Goal: Transaction & Acquisition: Purchase product/service

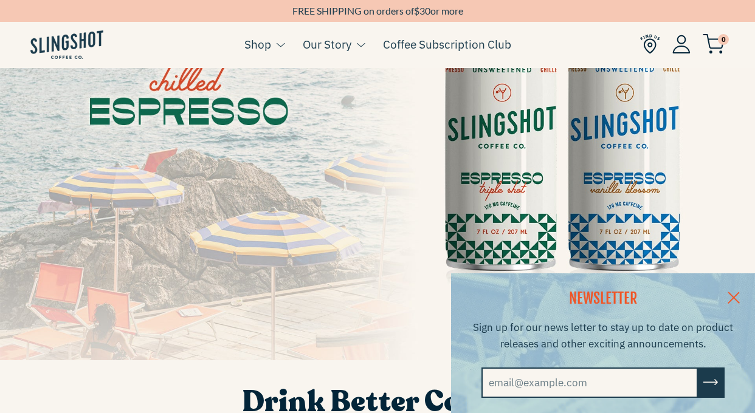
scroll to position [152, 0]
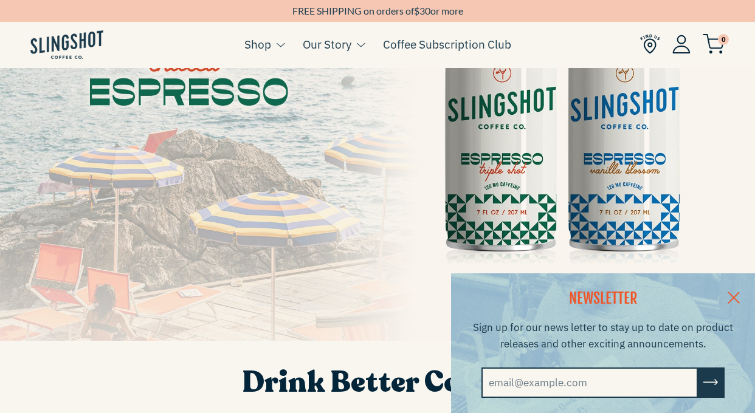
click at [739, 288] on link at bounding box center [734, 297] width 43 height 47
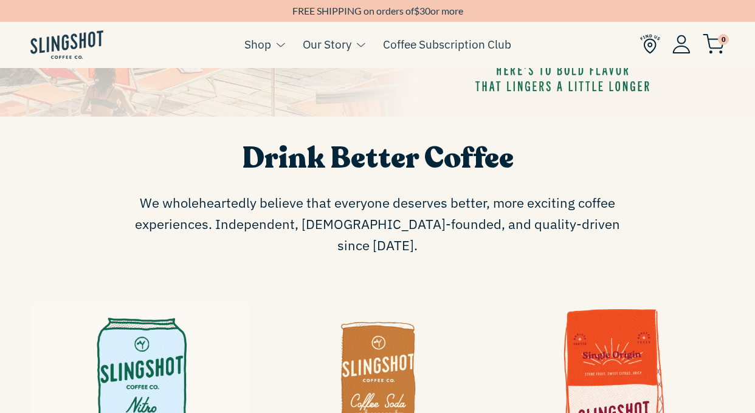
scroll to position [514, 0]
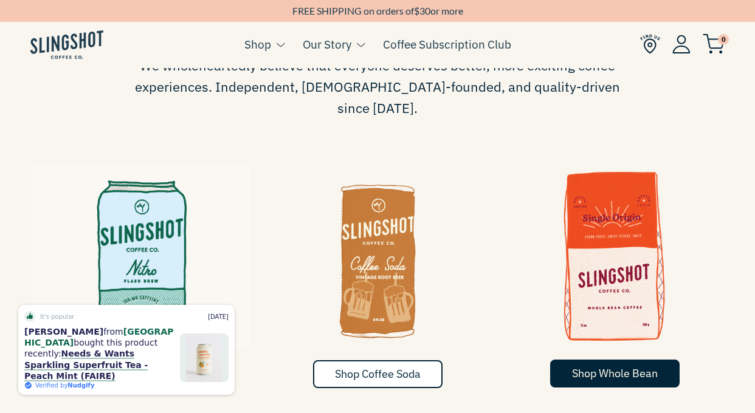
click at [605, 360] on link "Shop Whole Bean" at bounding box center [614, 374] width 129 height 28
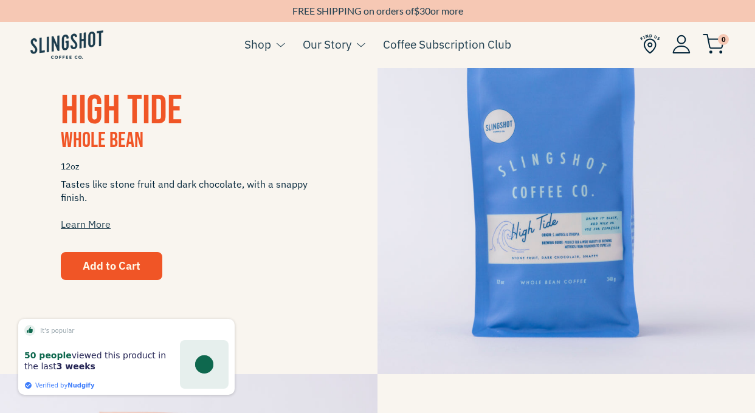
scroll to position [272, 0]
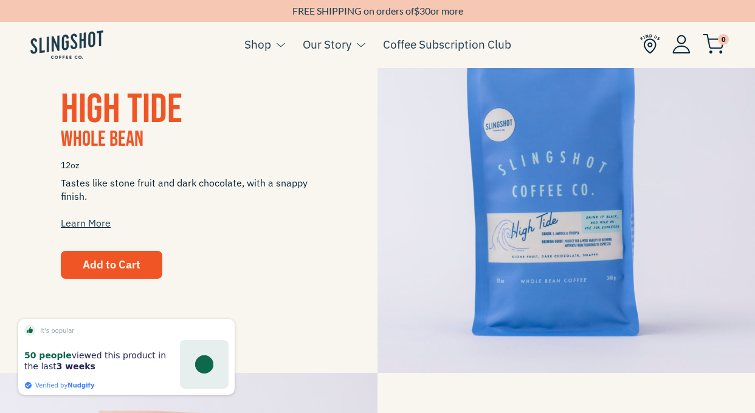
click at [123, 254] on button "Add to Cart" at bounding box center [112, 265] width 102 height 28
click at [129, 275] on button "Add to Cart" at bounding box center [112, 265] width 102 height 28
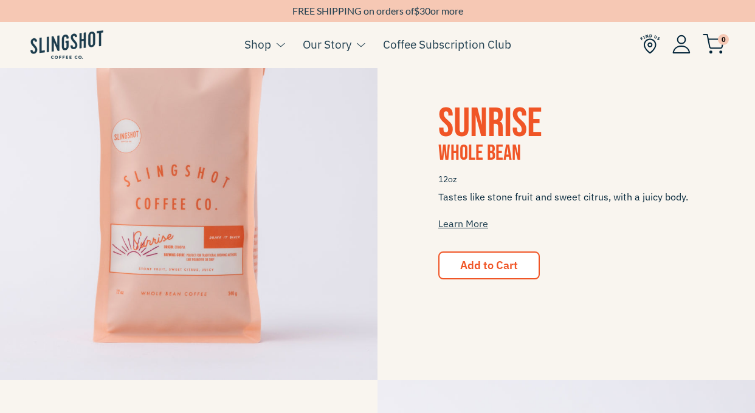
scroll to position [643, 0]
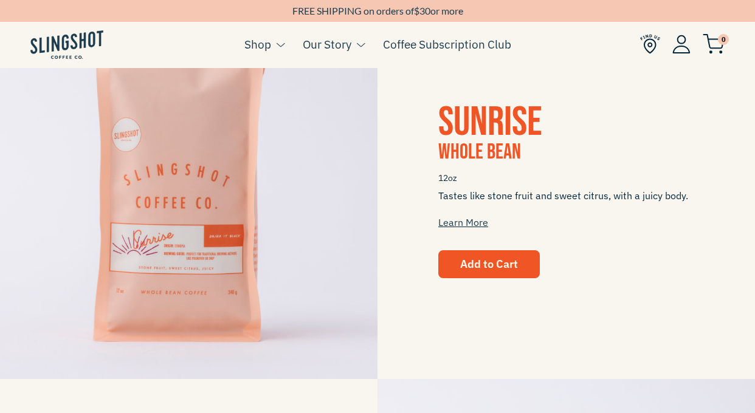
click at [488, 261] on span "Add to Cart" at bounding box center [489, 264] width 58 height 14
click at [717, 40] on img at bounding box center [714, 44] width 22 height 20
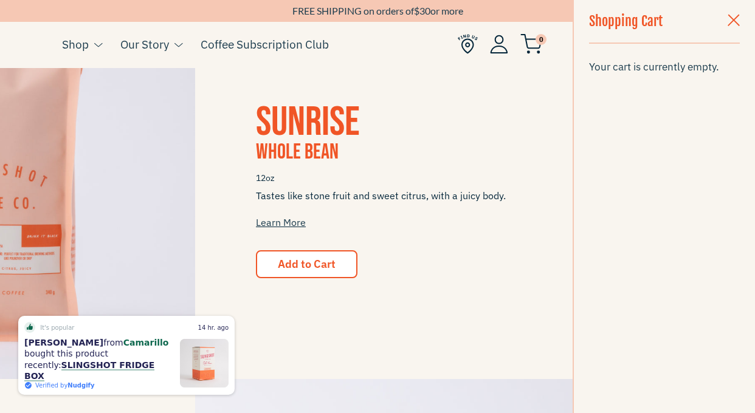
click at [735, 16] on span "button" at bounding box center [734, 21] width 12 height 13
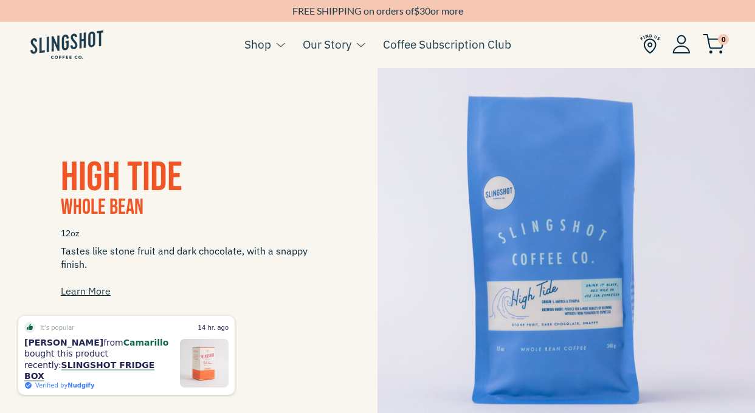
scroll to position [241, 0]
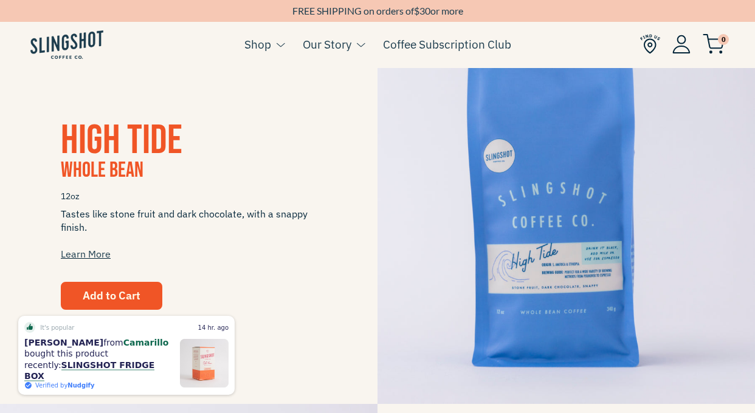
click at [88, 292] on span "Add to Cart" at bounding box center [112, 296] width 58 height 14
click at [312, 232] on span "Tastes like stone fruit and dark chocolate, with a snappy finish. Learn More" at bounding box center [189, 234] width 256 height 54
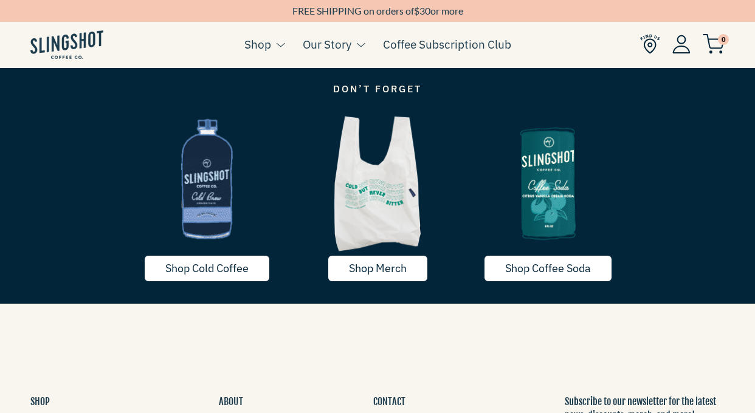
scroll to position [1353, 0]
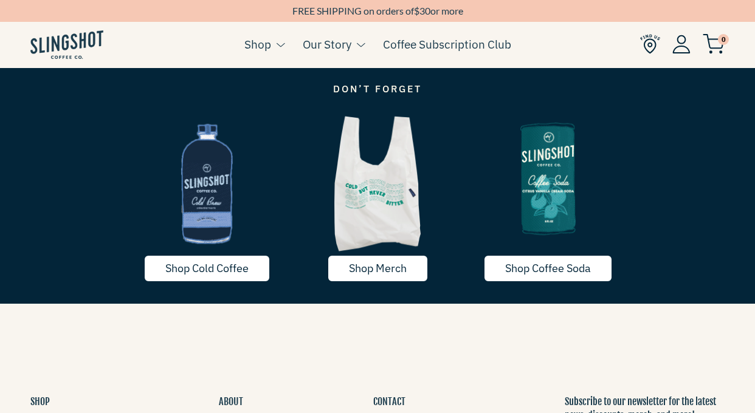
click at [558, 216] on img at bounding box center [548, 179] width 171 height 142
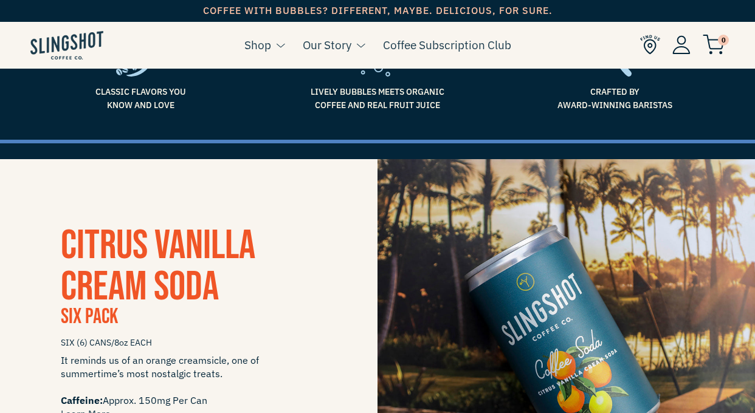
scroll to position [286, 0]
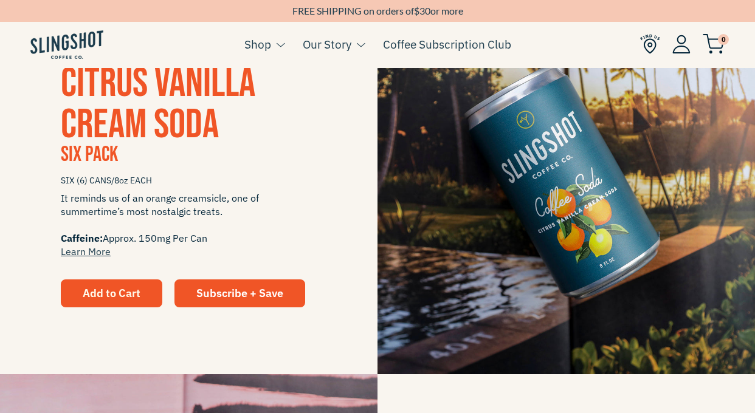
click at [137, 293] on span "Add to Cart" at bounding box center [112, 293] width 58 height 14
click at [343, 123] on div "CITRUS VANILLA CREAM SODA Six Pack SIX (6) CANS/8oz EACH It reminds us of an or…" at bounding box center [189, 185] width 378 height 244
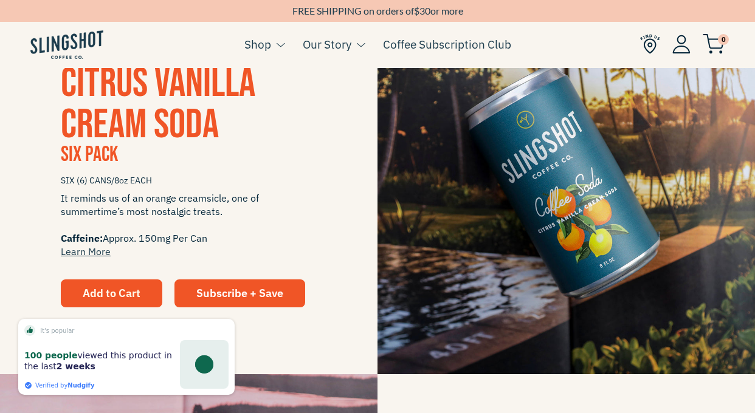
click at [111, 295] on span "Add to Cart" at bounding box center [112, 293] width 58 height 14
click at [241, 205] on span "It reminds us of an orange creamsicle, one of summertime’s most nostalgic treat…" at bounding box center [189, 225] width 256 height 67
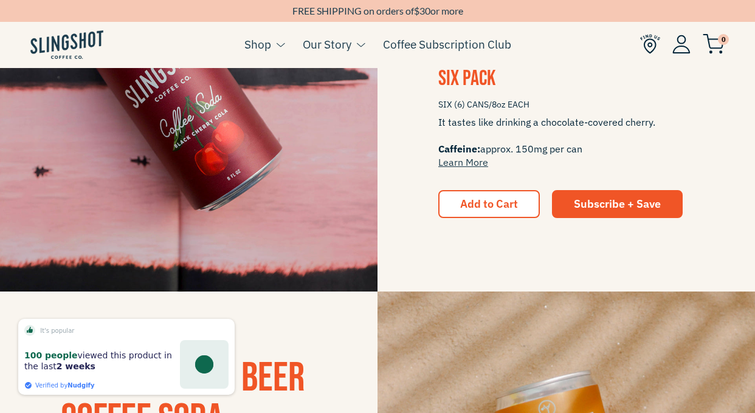
scroll to position [754, 0]
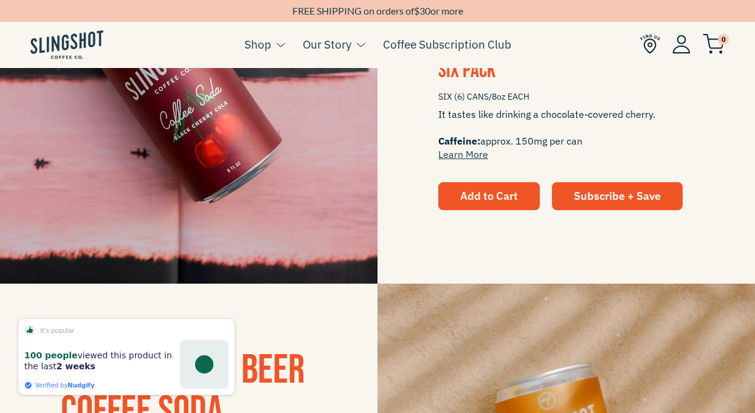
click at [513, 196] on span "Add to Cart" at bounding box center [489, 196] width 58 height 14
click at [369, 181] on img at bounding box center [189, 95] width 378 height 378
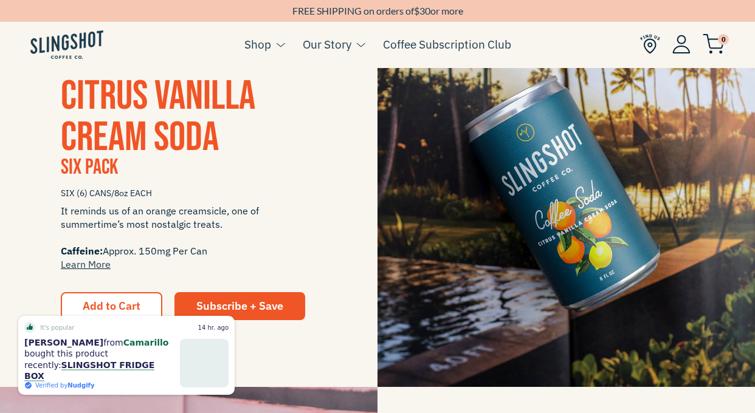
scroll to position [275, 0]
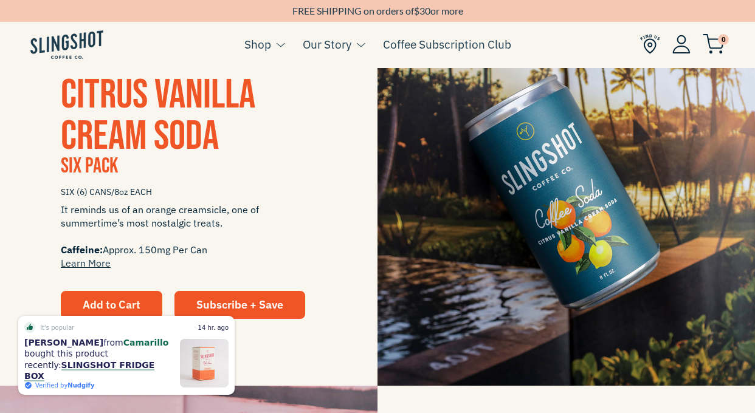
click at [116, 300] on span "Add to Cart" at bounding box center [112, 305] width 58 height 14
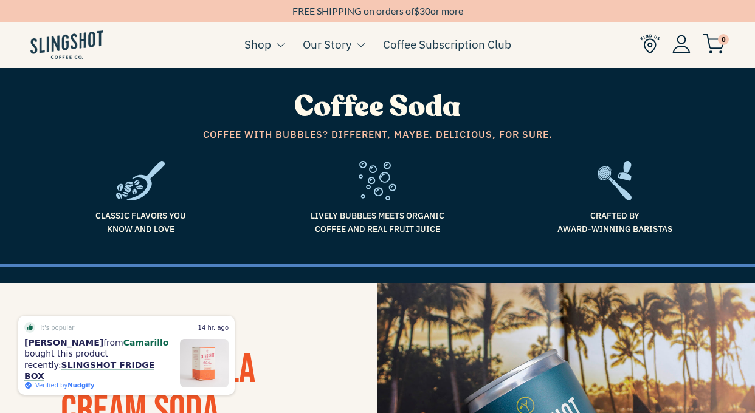
scroll to position [0, 0]
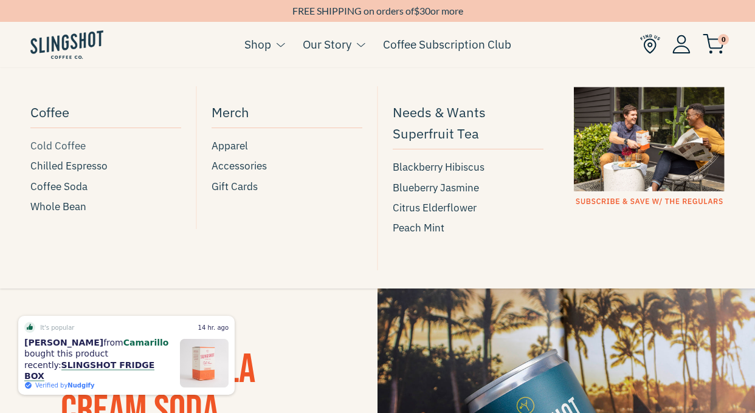
click at [68, 143] on span "Cold Coffee" at bounding box center [57, 146] width 55 height 16
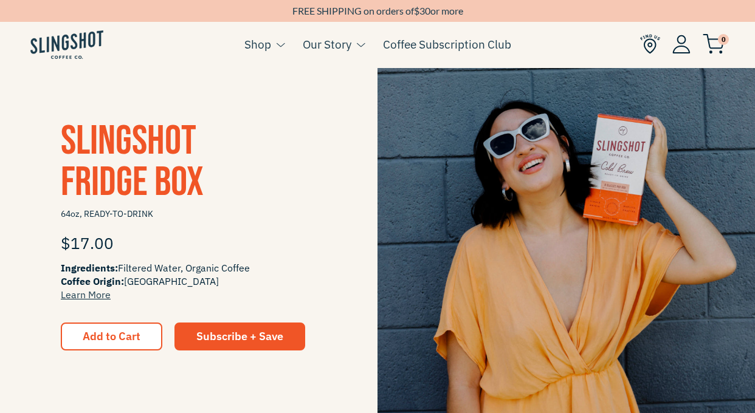
scroll to position [240, 0]
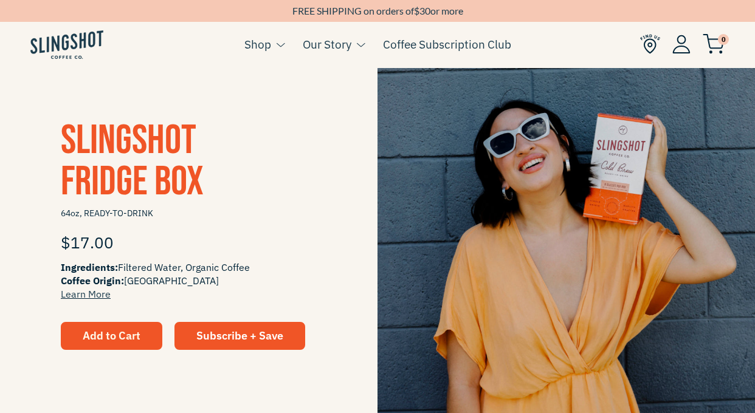
click at [89, 342] on button "Add to Cart" at bounding box center [112, 336] width 102 height 28
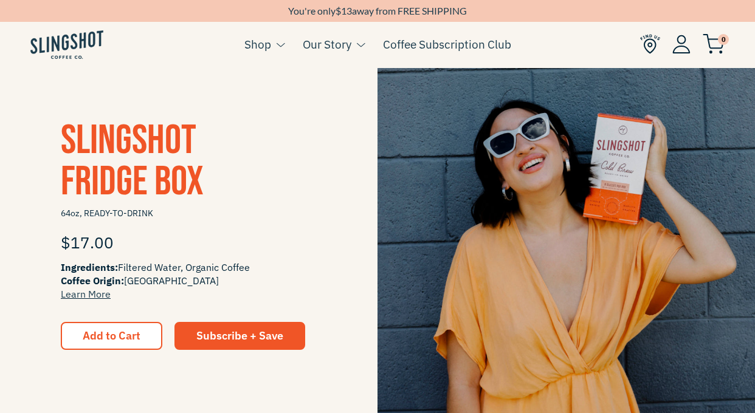
click at [46, 236] on div "Slingshot Fridge Box 64oz, READY-TO-DRINK $17.00 Ingredients: Filtered Water, O…" at bounding box center [189, 235] width 378 height 230
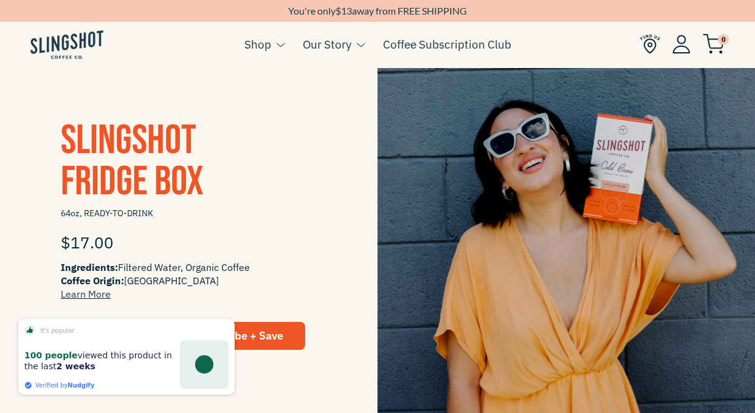
click at [719, 45] on img at bounding box center [714, 44] width 22 height 20
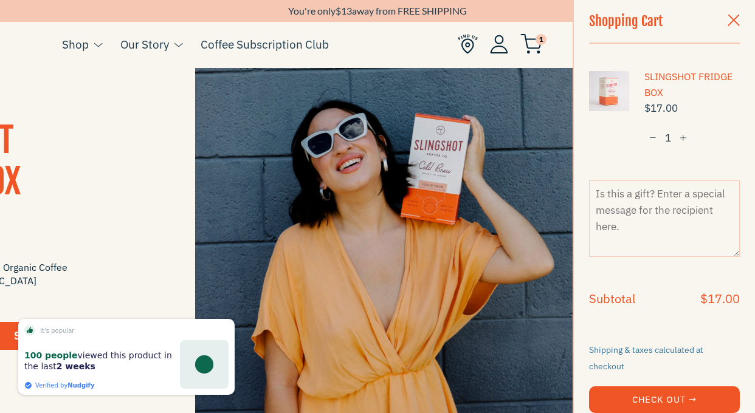
scroll to position [0, 0]
click at [728, 24] on span "button" at bounding box center [734, 21] width 12 height 13
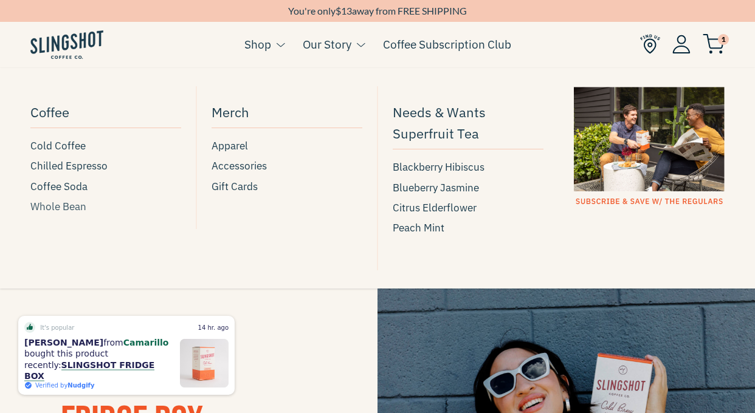
click at [67, 204] on span "Whole Bean" at bounding box center [58, 207] width 56 height 16
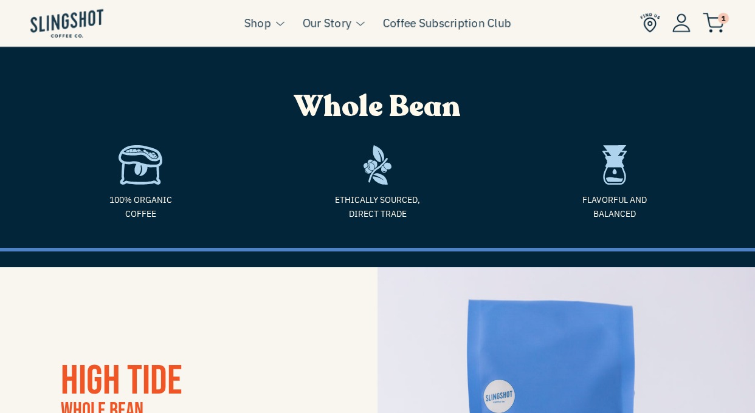
scroll to position [264, 0]
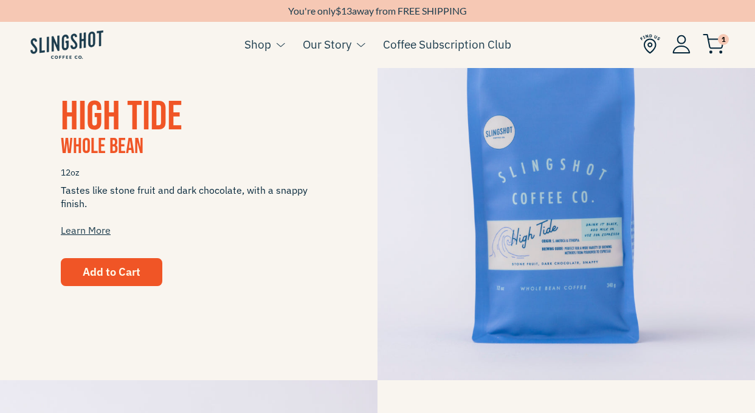
click at [92, 263] on button "Add to Cart" at bounding box center [112, 272] width 102 height 28
click at [246, 227] on span "Tastes like stone fruit and dark chocolate, with a snappy finish. Learn More" at bounding box center [189, 211] width 256 height 54
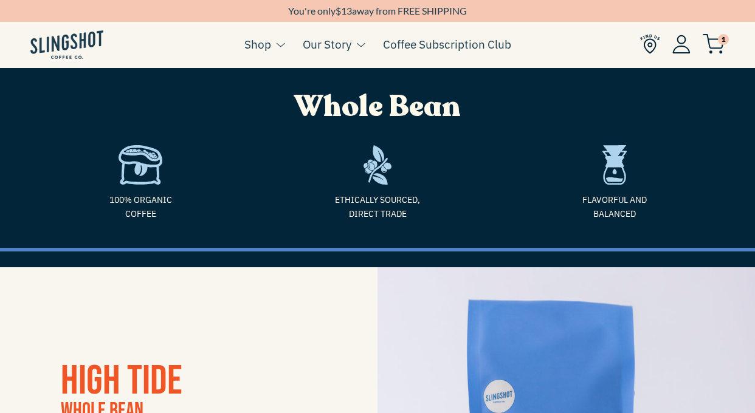
scroll to position [0, 0]
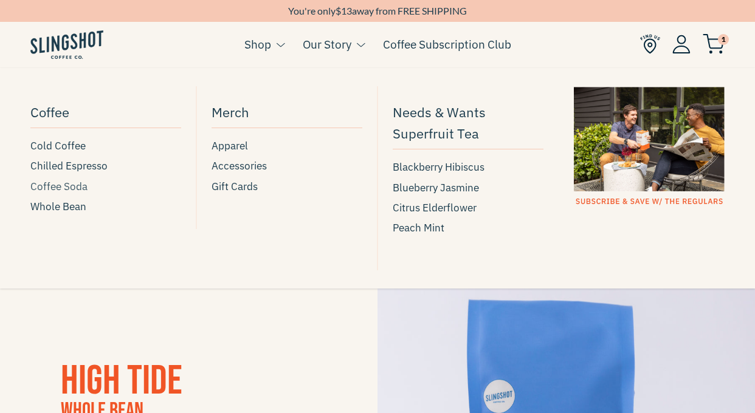
click at [70, 184] on span "Coffee Soda" at bounding box center [58, 187] width 57 height 16
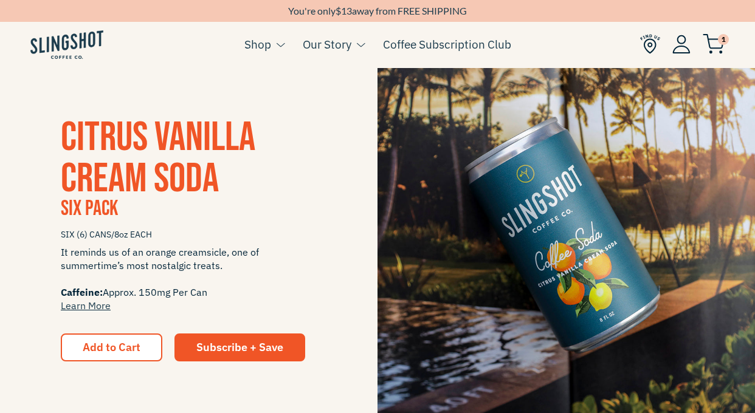
scroll to position [234, 0]
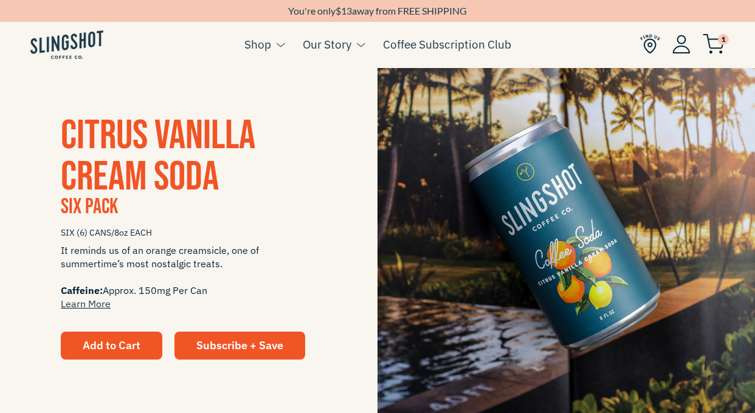
click at [108, 353] on button "Add to Cart" at bounding box center [112, 346] width 102 height 28
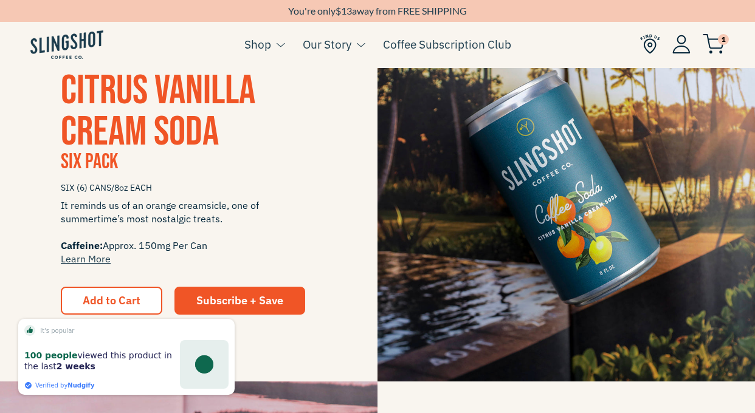
scroll to position [334, 0]
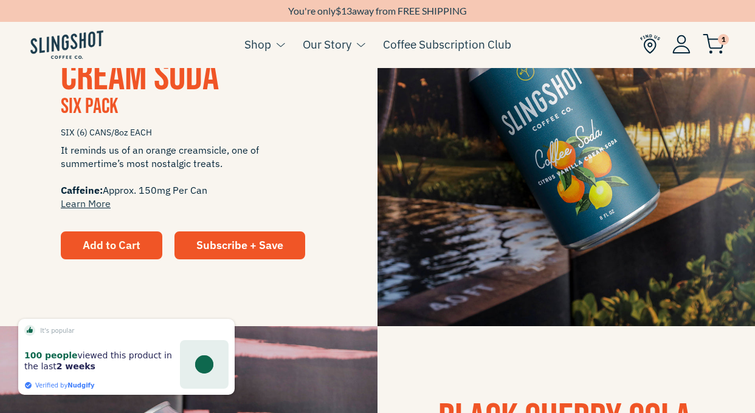
click at [126, 239] on span "Add to Cart" at bounding box center [112, 245] width 58 height 14
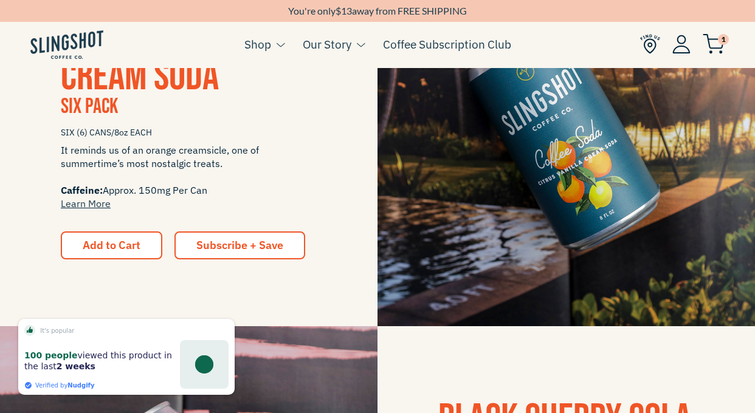
click at [271, 239] on span "Subscribe + Save" at bounding box center [239, 245] width 87 height 14
